Goal: Check status: Check status

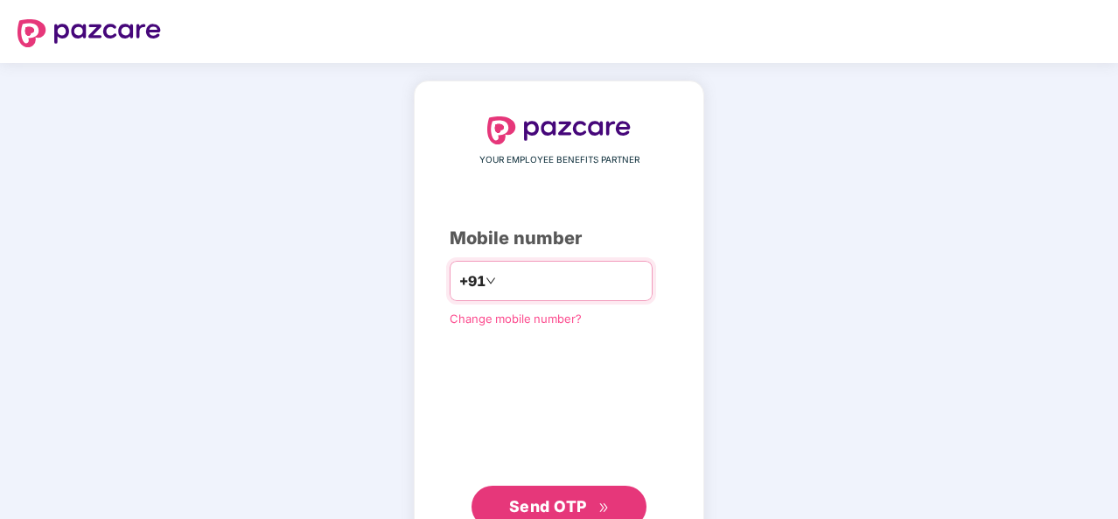
click at [577, 288] on input "number" at bounding box center [570, 281] width 143 height 28
type input "**********"
click at [560, 503] on span "Send OTP" at bounding box center [548, 506] width 78 height 18
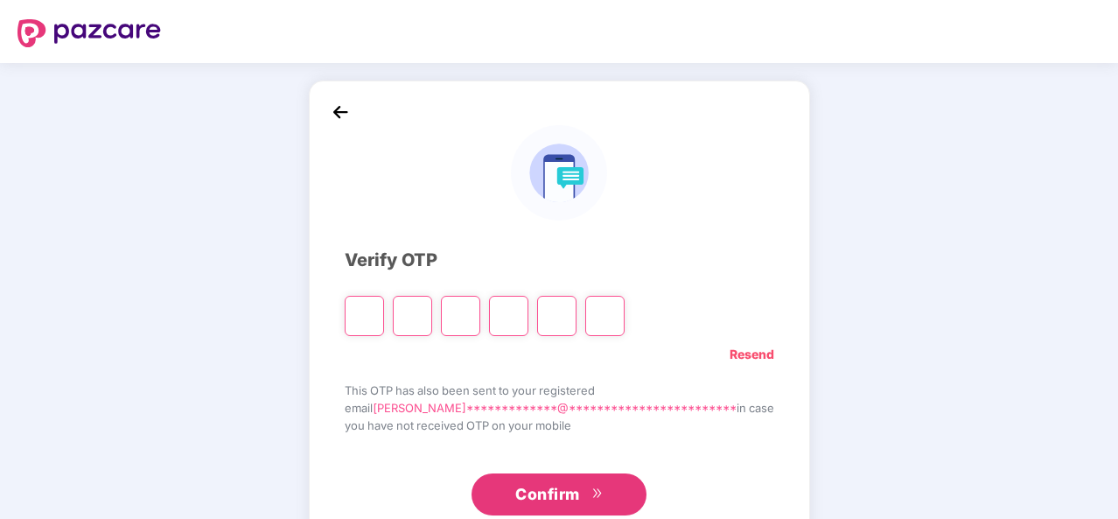
type input "*"
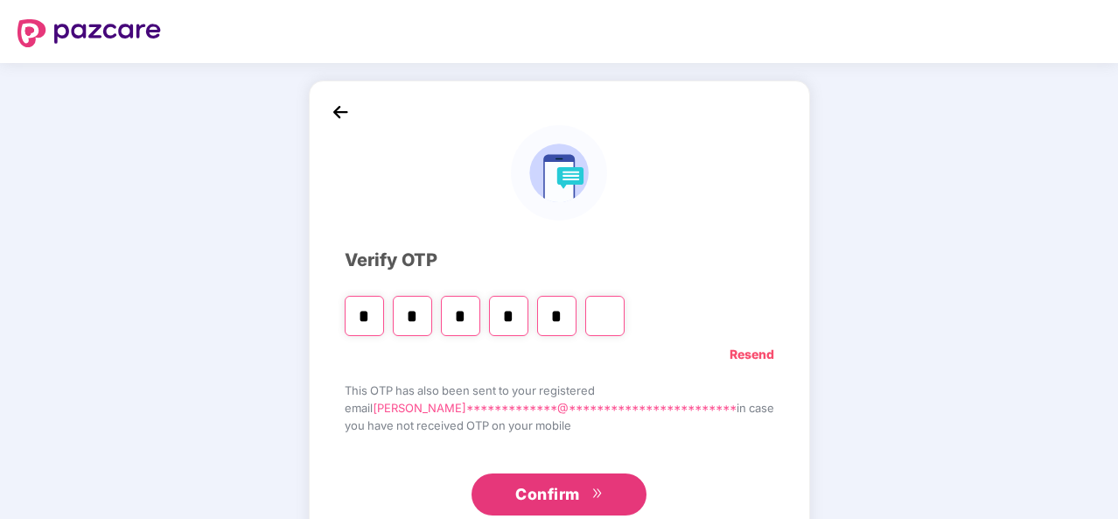
type input "*"
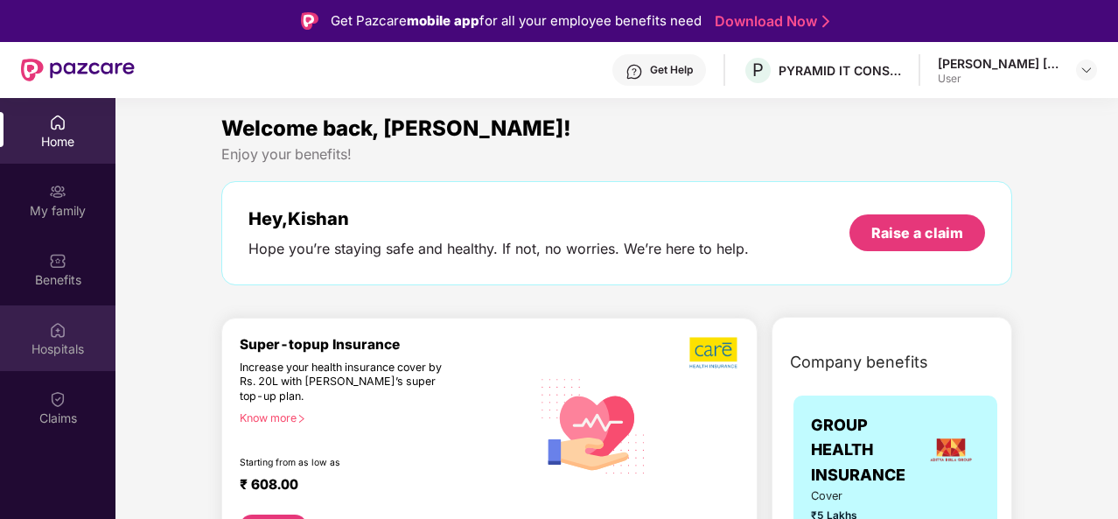
click at [65, 351] on div "Hospitals" at bounding box center [57, 348] width 115 height 17
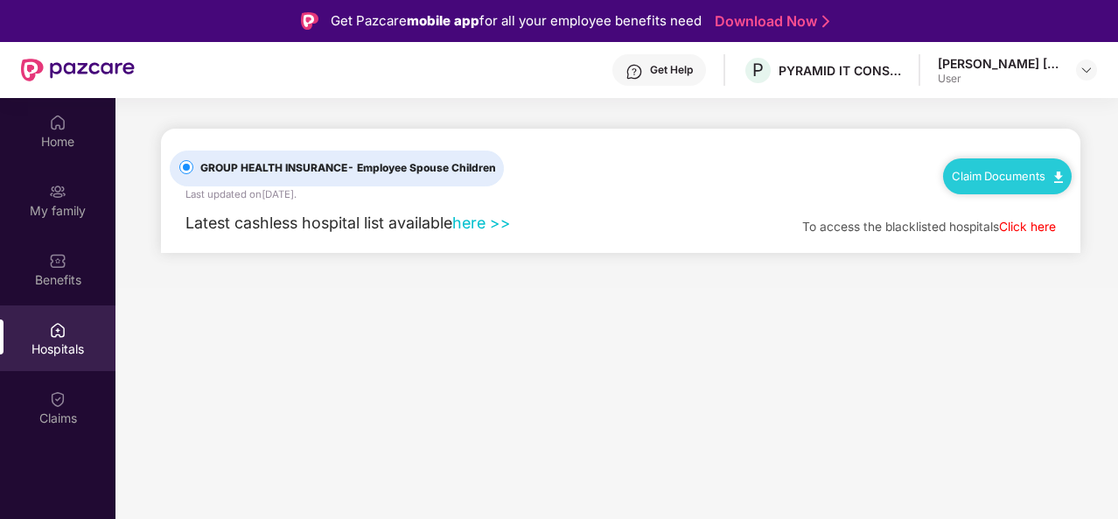
click at [474, 226] on link "here >>" at bounding box center [481, 222] width 59 height 18
click at [1048, 67] on div "[PERSON_NAME] [PERSON_NAME]" at bounding box center [998, 63] width 122 height 17
click at [1081, 78] on div at bounding box center [1086, 69] width 21 height 21
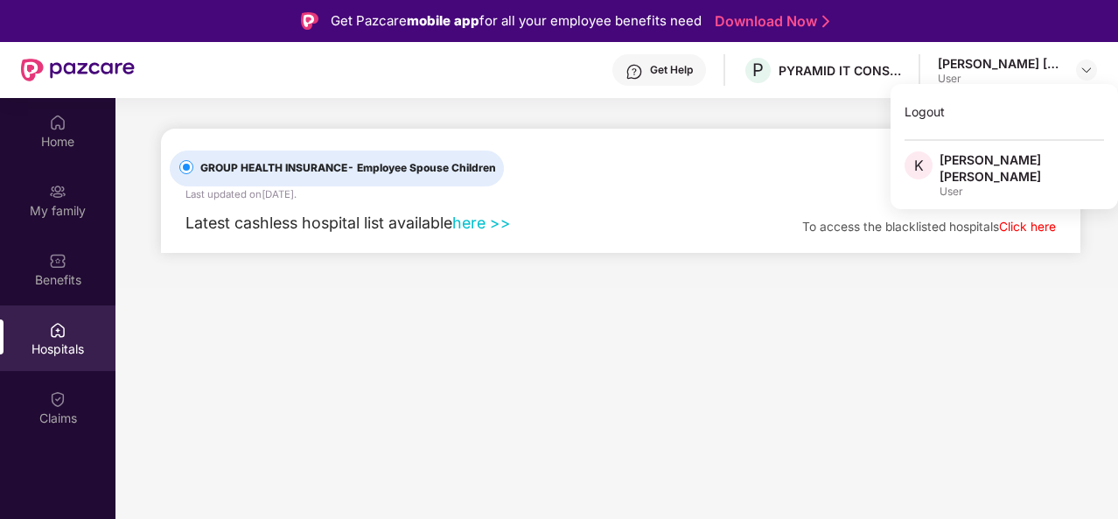
click at [575, 314] on main "GROUP HEALTH INSURANCE - Employee Spouse Children Last updated on [DATE] . Clai…" at bounding box center [616, 357] width 1002 height 519
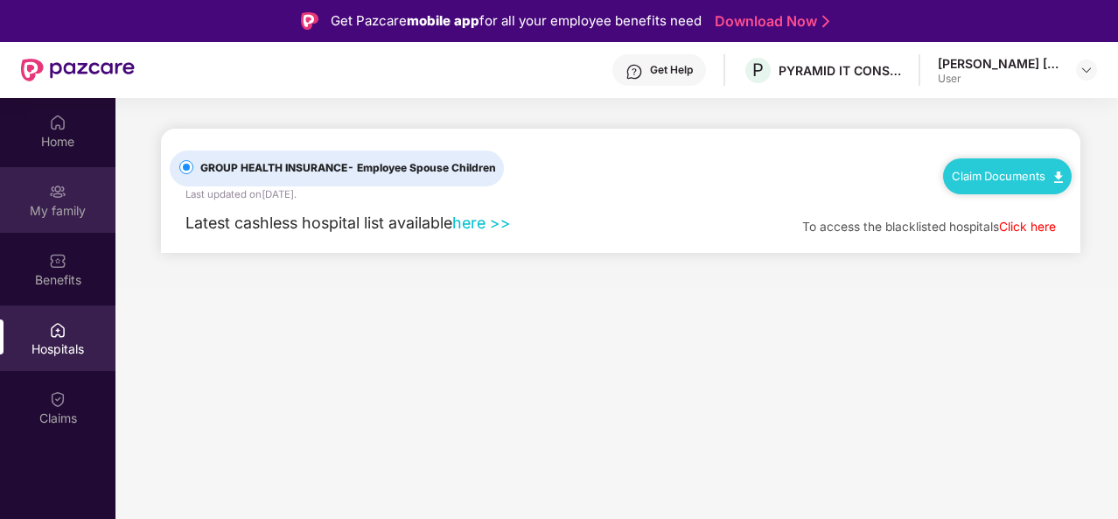
click at [59, 211] on div "My family" at bounding box center [57, 210] width 115 height 17
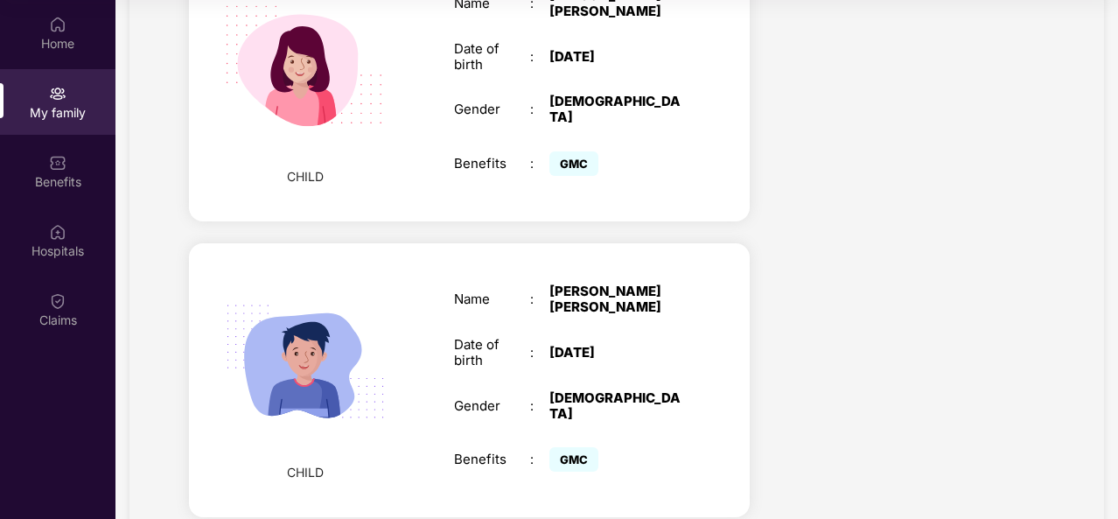
scroll to position [979, 0]
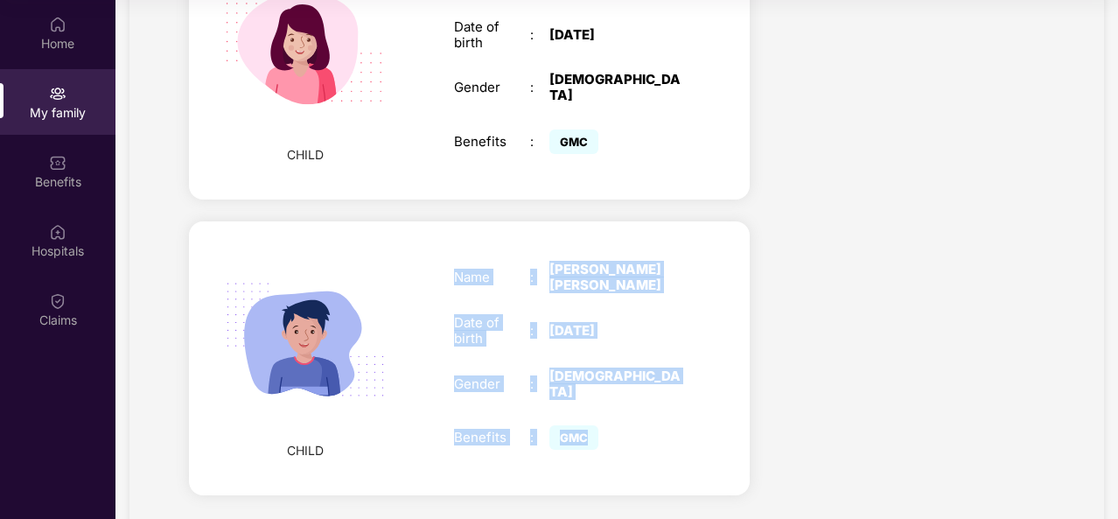
drag, startPoint x: 449, startPoint y: 233, endPoint x: 633, endPoint y: 377, distance: 233.0
click at [633, 377] on div "Name : [PERSON_NAME] [PERSON_NAME] Date of birth : [DEMOGRAPHIC_DATA] Gender : …" at bounding box center [567, 358] width 262 height 236
click at [693, 240] on div "Name : [PERSON_NAME] [PERSON_NAME] Date of birth : [DEMOGRAPHIC_DATA] Gender : …" at bounding box center [567, 358] width 262 height 236
drag, startPoint x: 449, startPoint y: 239, endPoint x: 621, endPoint y: 402, distance: 236.9
click at [621, 402] on div "Name : [PERSON_NAME] [PERSON_NAME] Date of birth : [DEMOGRAPHIC_DATA] Gender : …" at bounding box center [567, 358] width 262 height 236
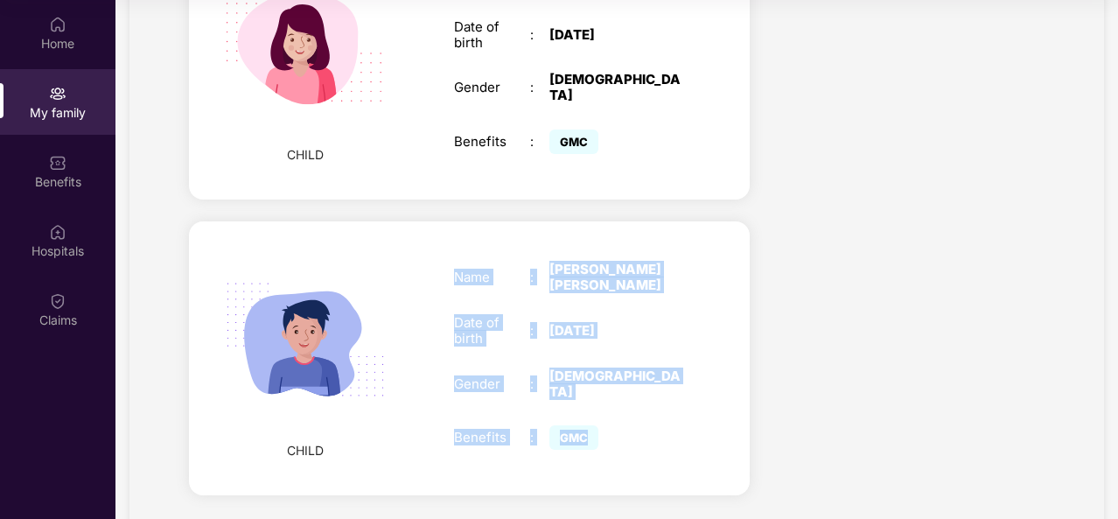
click at [712, 230] on div "CHILD Name : [PERSON_NAME] [PERSON_NAME] Date of birth : [DEMOGRAPHIC_DATA] Gen…" at bounding box center [469, 358] width 561 height 274
drag, startPoint x: 453, startPoint y: 239, endPoint x: 597, endPoint y: 391, distance: 209.7
click at [597, 391] on div "Name : [PERSON_NAME] [PERSON_NAME] Date of birth : [DEMOGRAPHIC_DATA] Gender : …" at bounding box center [567, 358] width 262 height 236
